Goal: Find specific page/section: Find specific page/section

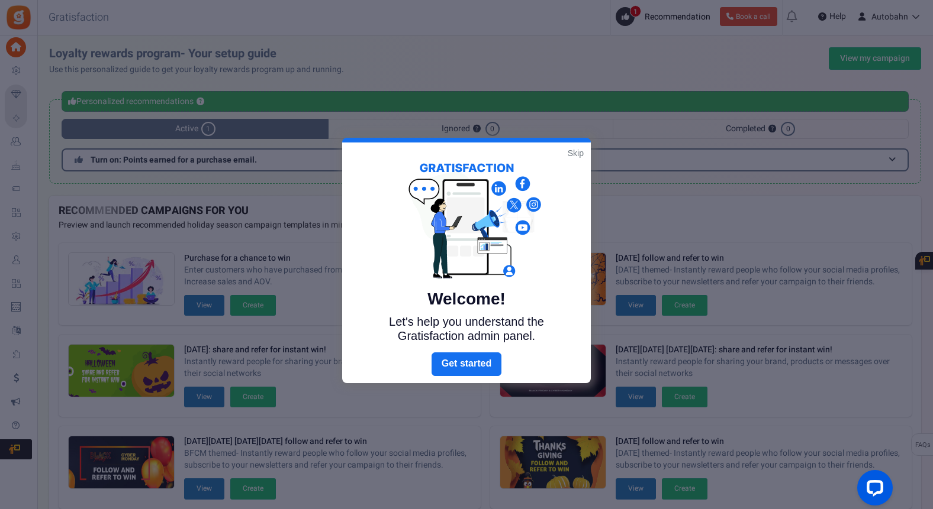
click at [580, 151] on link "Skip" at bounding box center [575, 153] width 16 height 12
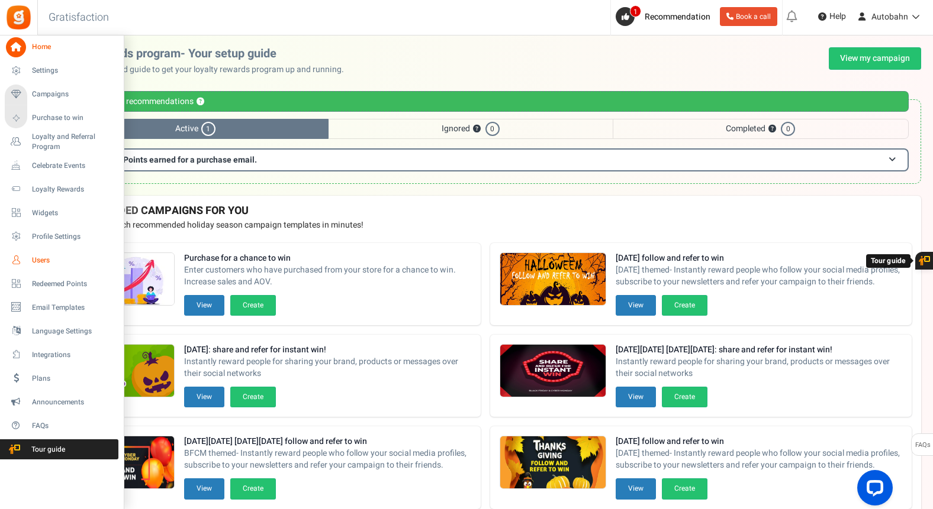
click at [43, 262] on span "Users" at bounding box center [73, 261] width 83 height 10
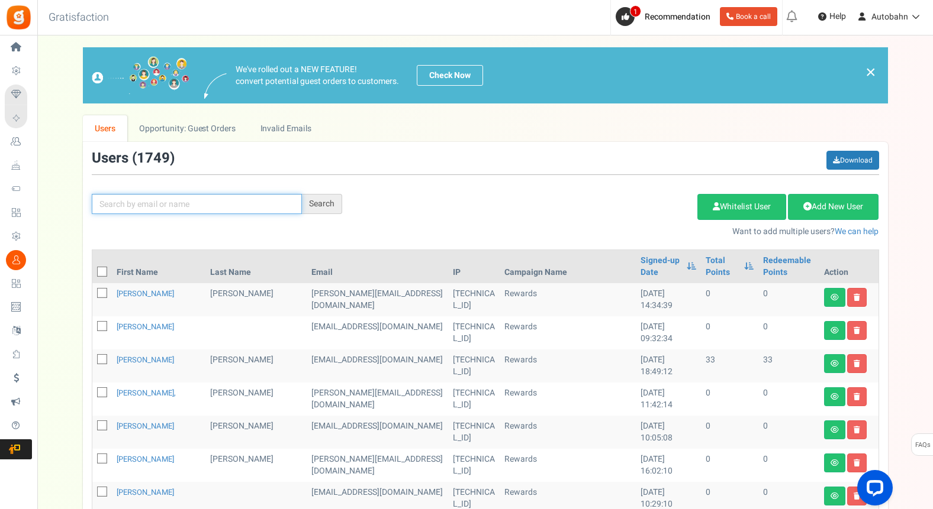
click at [228, 204] on input "text" at bounding box center [197, 204] width 210 height 20
type input "buddy"
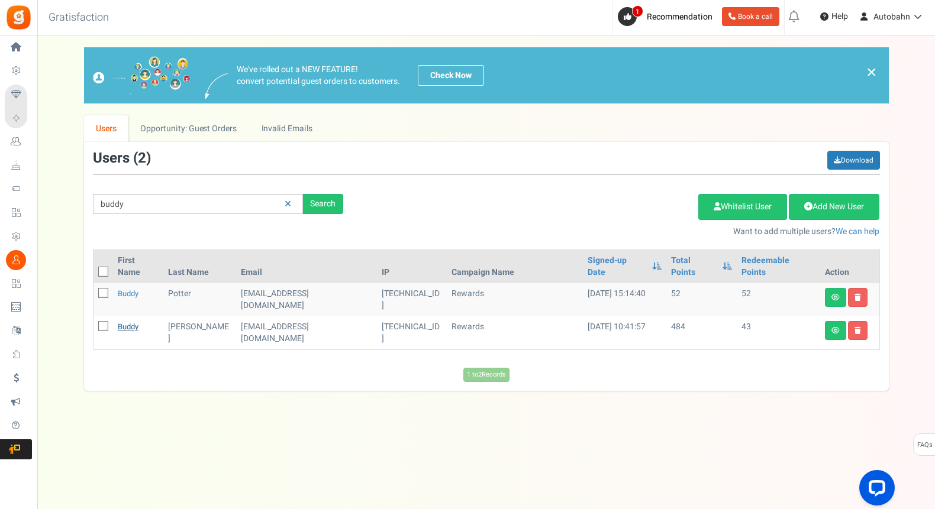
click at [136, 321] on link "Buddy" at bounding box center [128, 326] width 21 height 11
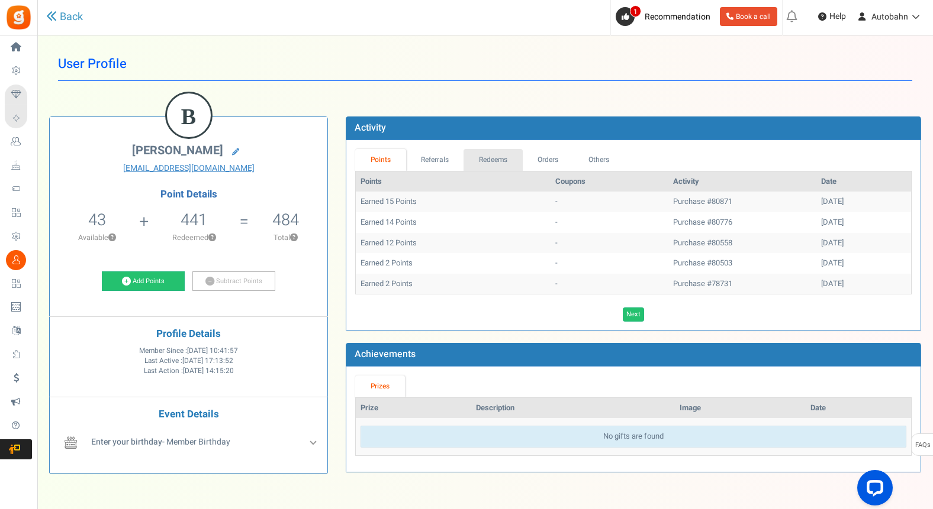
click at [509, 161] on link "Redeems" at bounding box center [492, 160] width 59 height 22
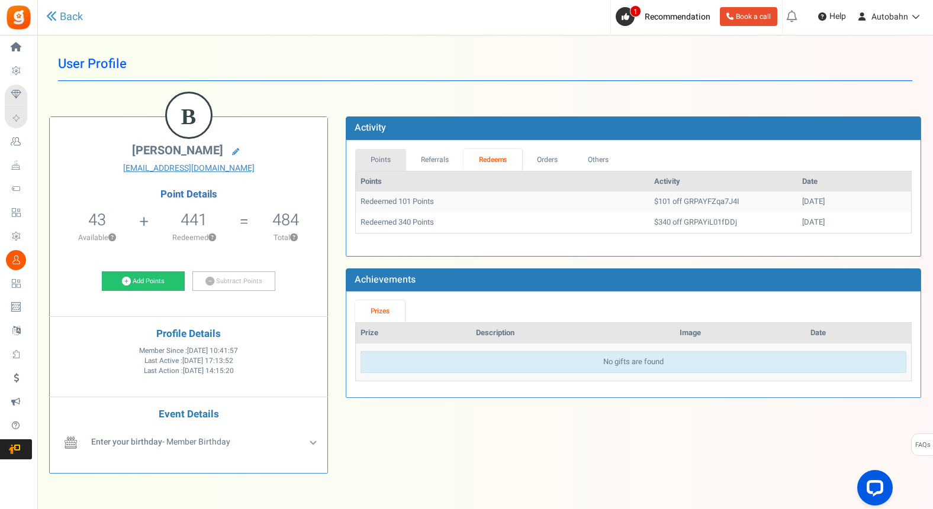
click at [384, 161] on link "Points" at bounding box center [380, 160] width 51 height 22
